Goal: Task Accomplishment & Management: Manage account settings

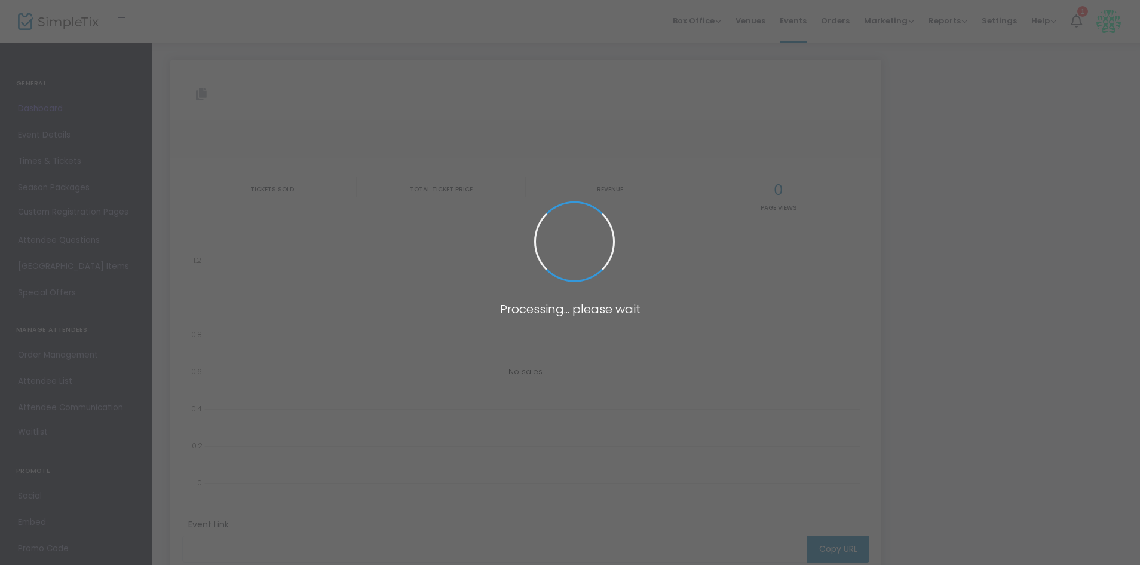
type input "[URL][DOMAIN_NAME]"
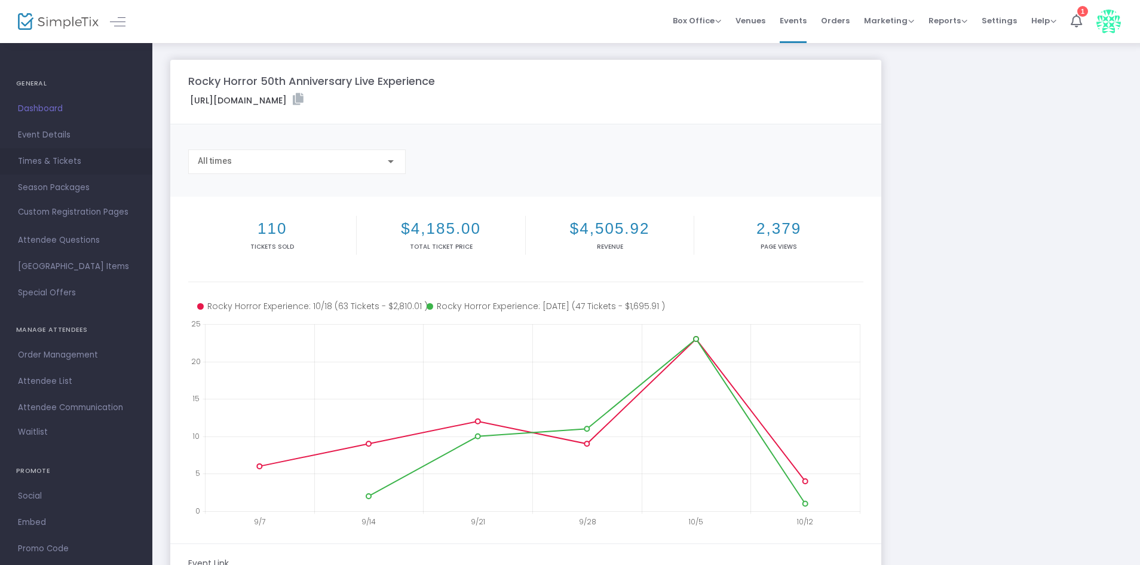
click at [68, 157] on span "Times & Tickets" at bounding box center [76, 162] width 117 height 16
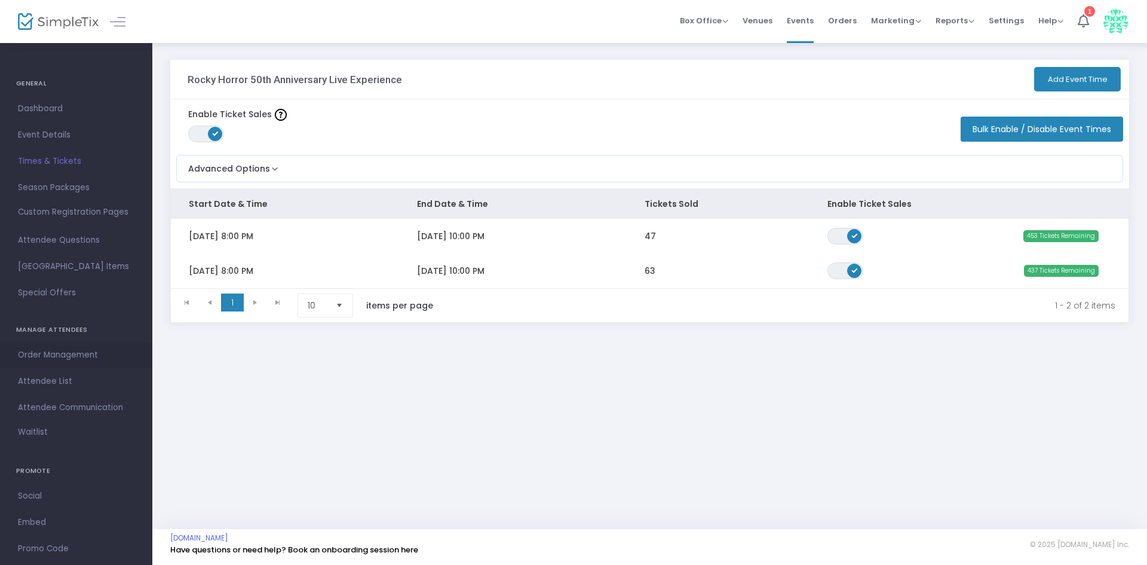
click at [47, 351] on span "Order Management" at bounding box center [76, 355] width 117 height 16
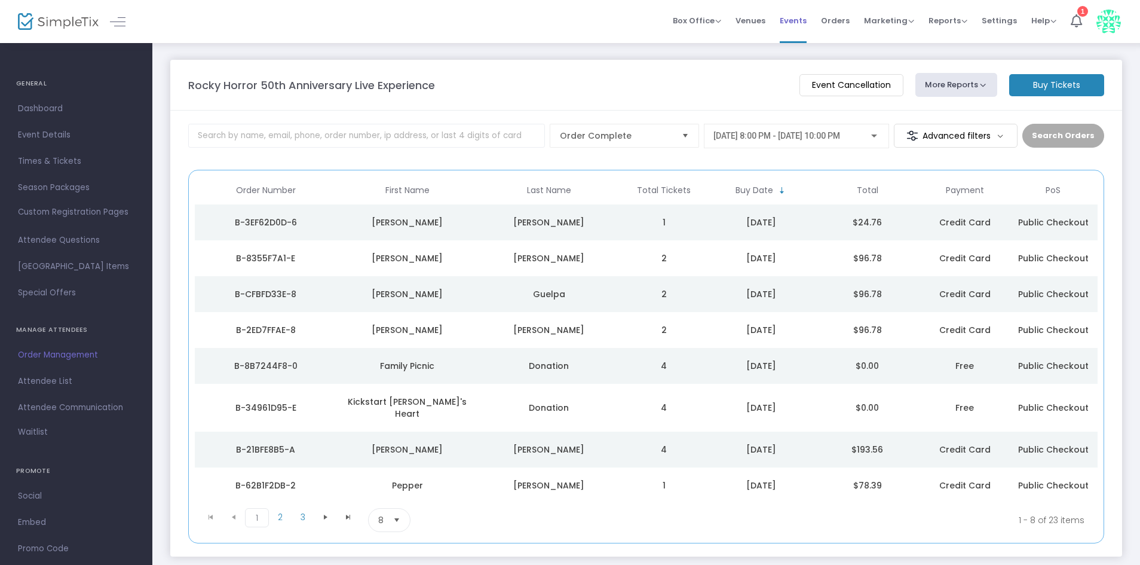
click at [796, 25] on span "Events" at bounding box center [793, 20] width 27 height 30
